Goal: Information Seeking & Learning: Learn about a topic

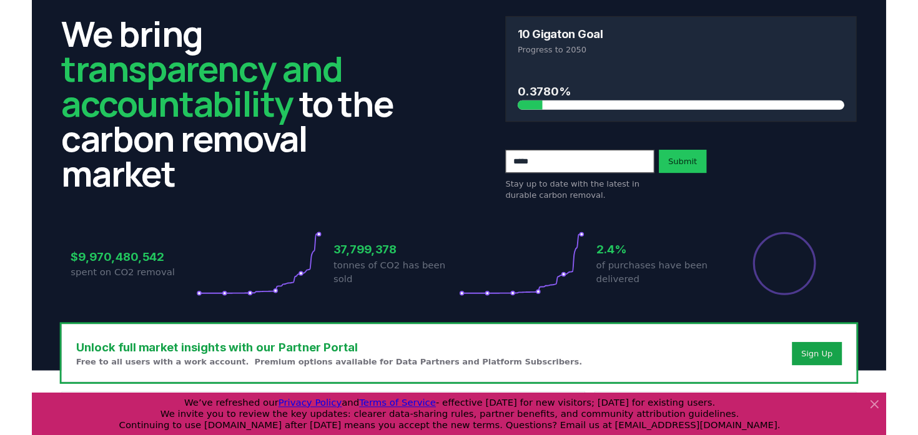
scroll to position [41, 0]
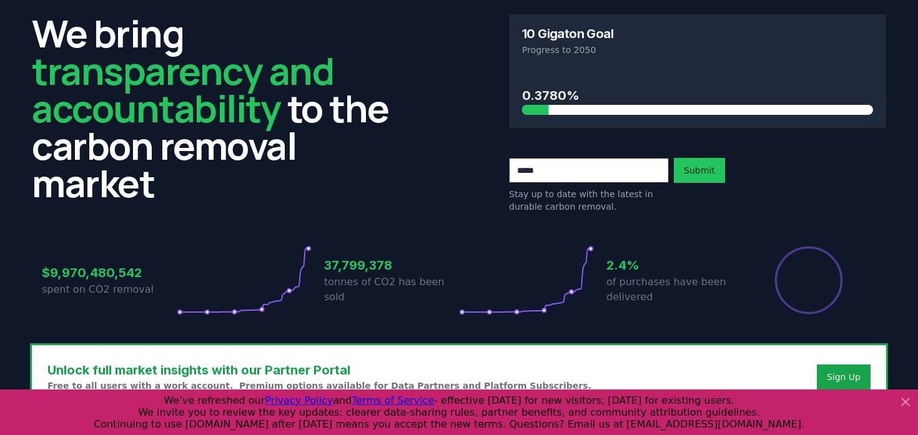
click at [908, 401] on icon at bounding box center [905, 402] width 15 height 15
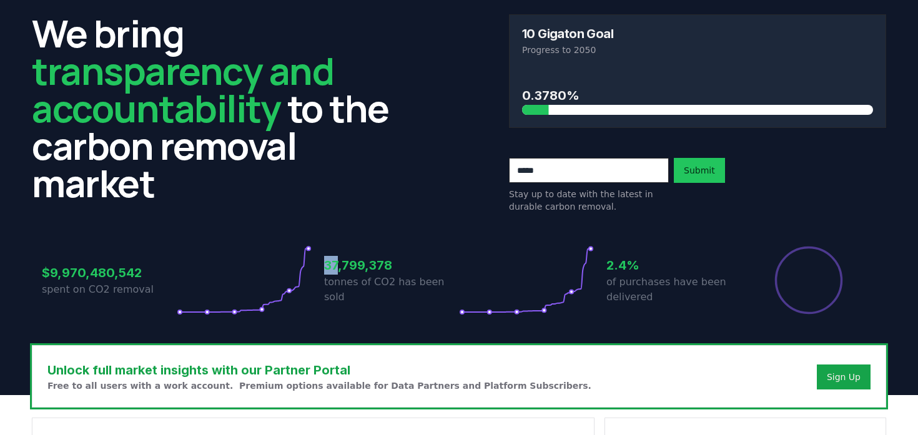
drag, startPoint x: 339, startPoint y: 277, endPoint x: 324, endPoint y: 277, distance: 14.4
click at [324, 275] on h3 "37,799,378" at bounding box center [391, 265] width 135 height 19
click at [333, 302] on div "37,799,378 tonnes of CO2 has been sold" at bounding box center [391, 280] width 135 height 70
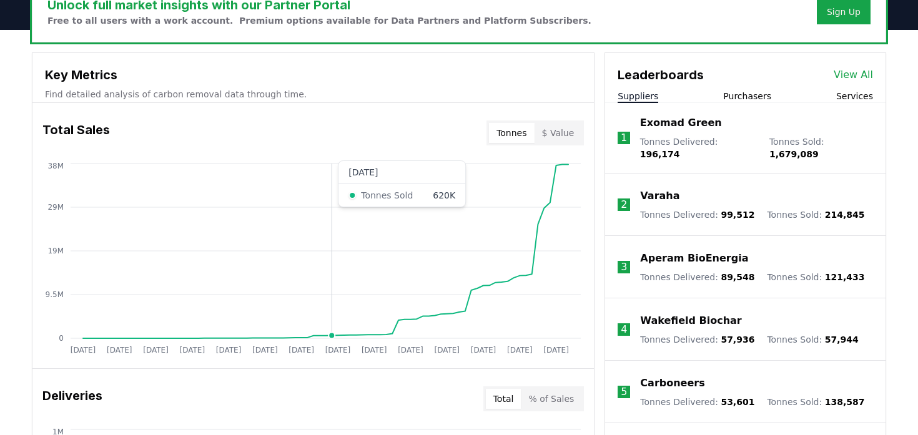
scroll to position [408, 0]
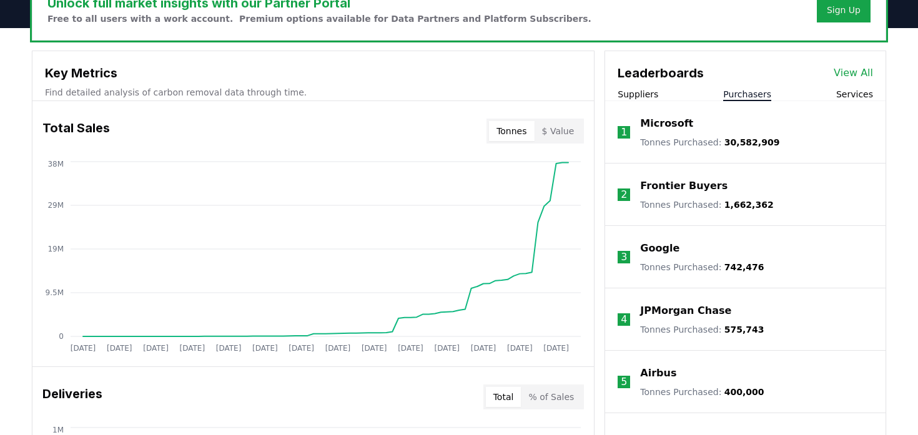
click at [743, 94] on button "Purchasers" at bounding box center [747, 94] width 48 height 12
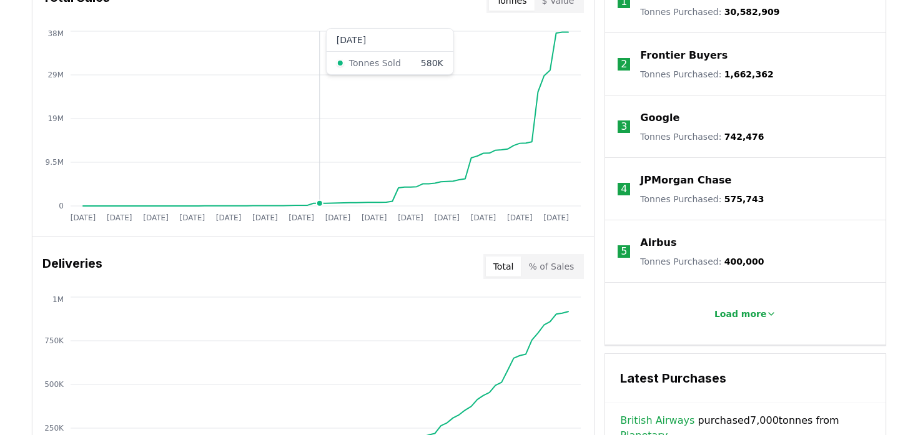
scroll to position [620, 0]
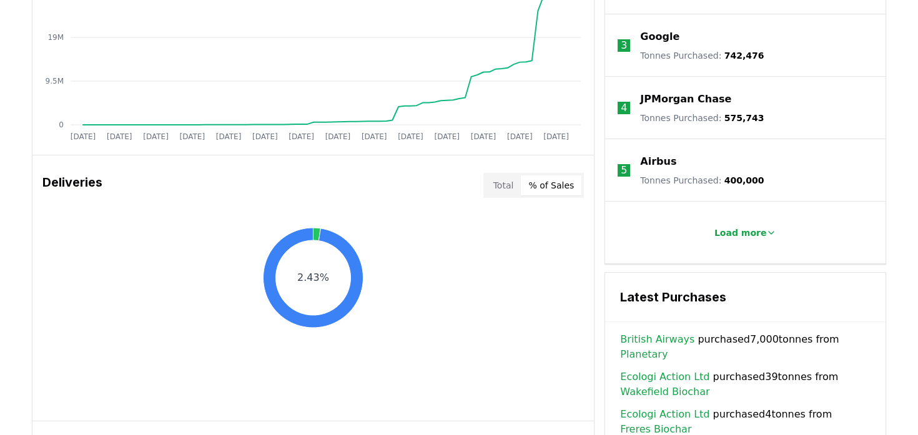
click at [567, 189] on button "% of Sales" at bounding box center [551, 186] width 61 height 20
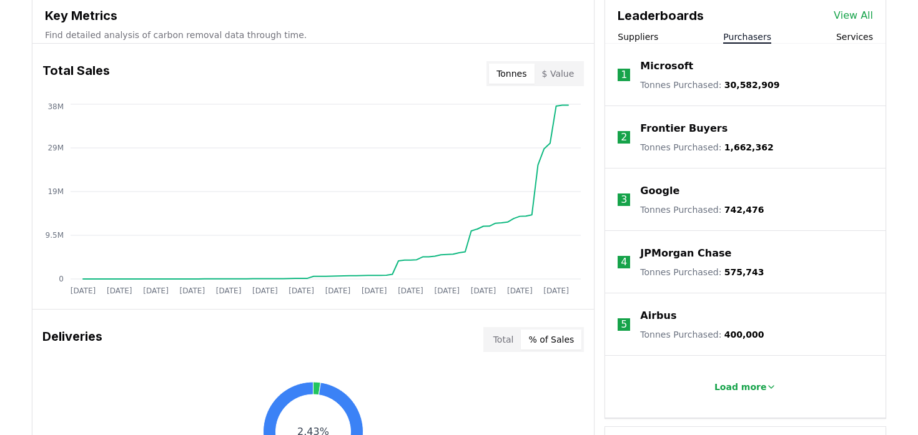
scroll to position [465, 0]
click at [861, 39] on button "Services" at bounding box center [854, 37] width 37 height 12
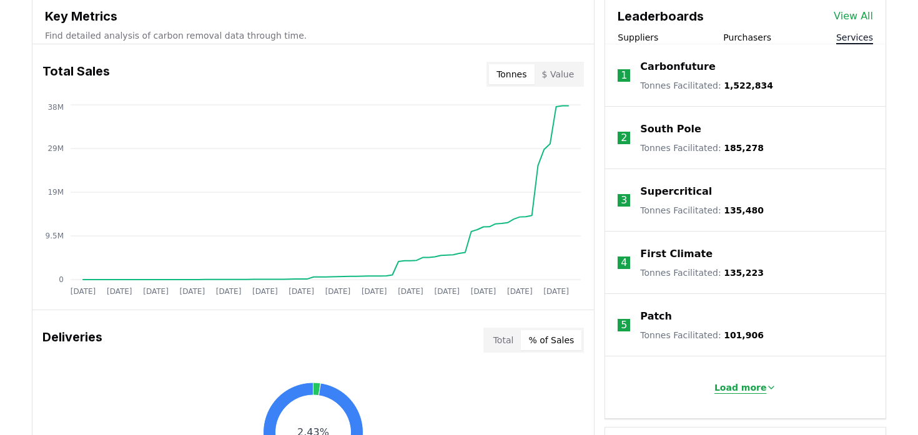
click at [739, 385] on p "Load more" at bounding box center [741, 388] width 52 height 12
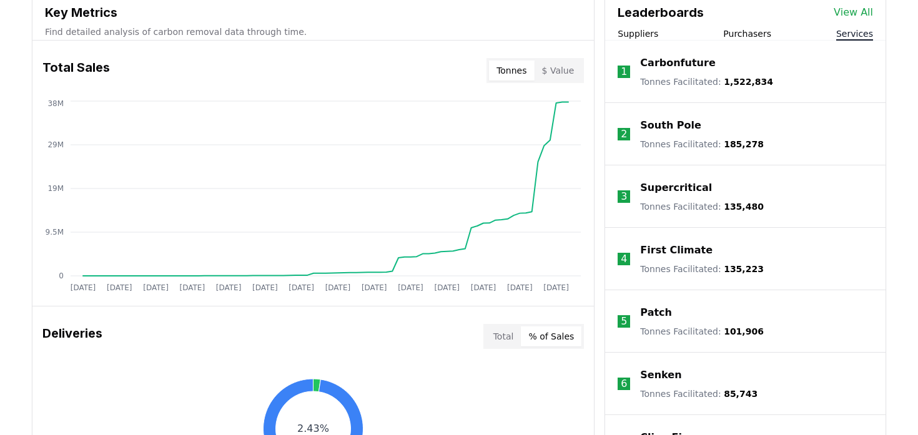
scroll to position [461, 0]
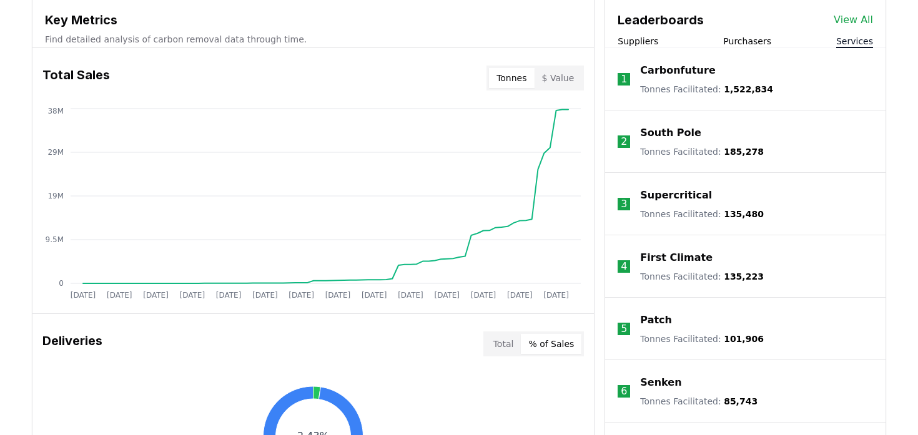
click at [731, 42] on button "Purchasers" at bounding box center [747, 41] width 48 height 12
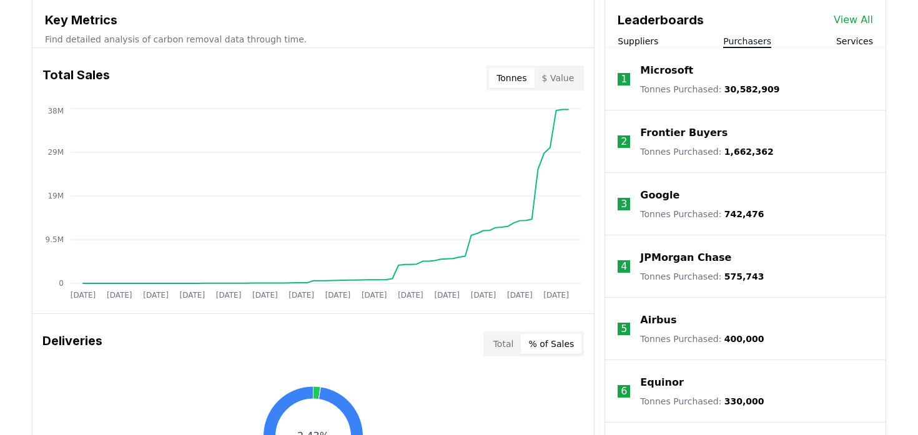
click at [642, 44] on button "Suppliers" at bounding box center [638, 41] width 41 height 12
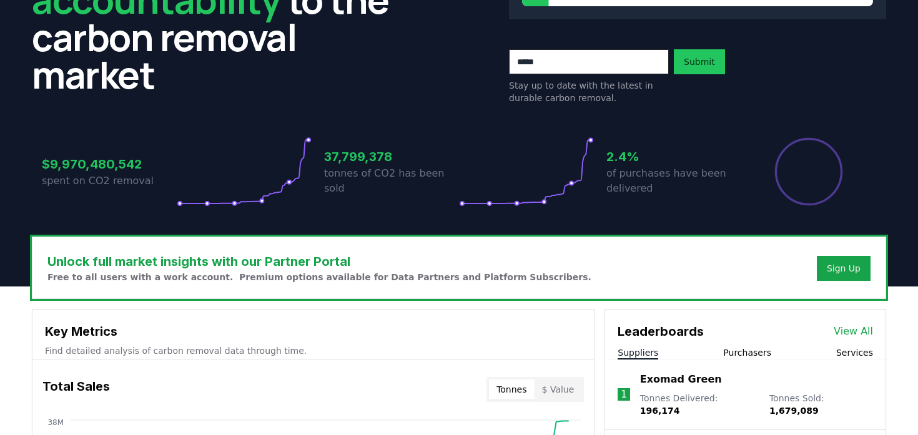
scroll to position [0, 0]
